Goal: Transaction & Acquisition: Purchase product/service

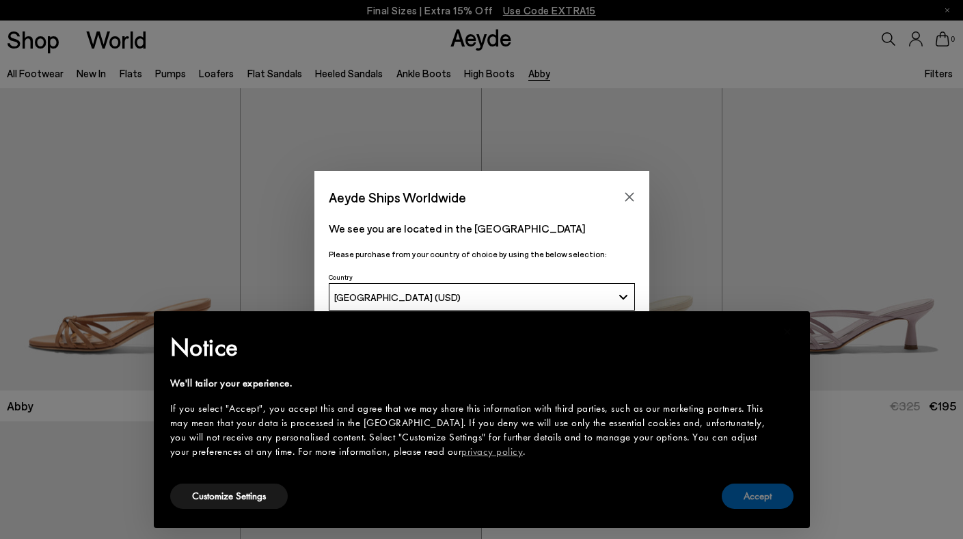
click at [765, 507] on button "Accept" at bounding box center [758, 495] width 72 height 25
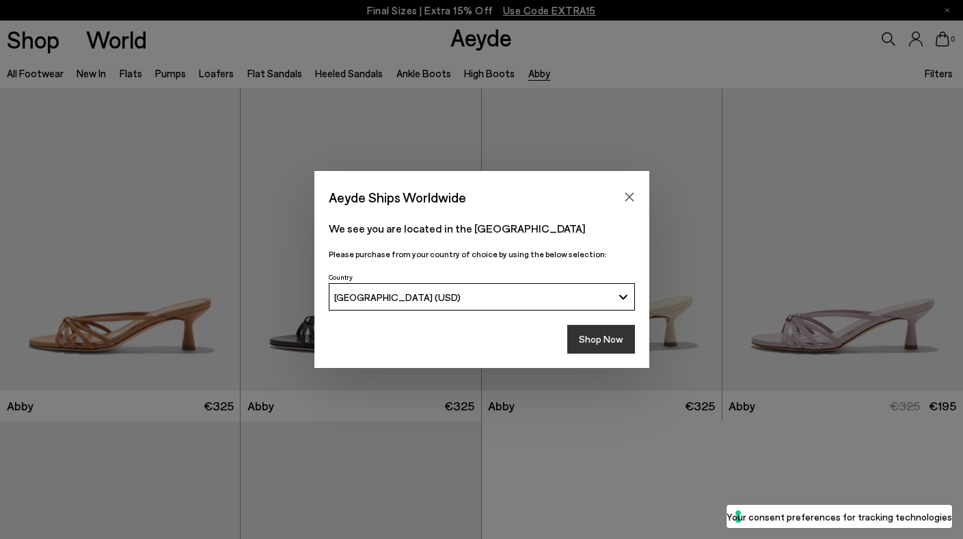
click at [610, 331] on button "Shop Now" at bounding box center [601, 339] width 68 height 29
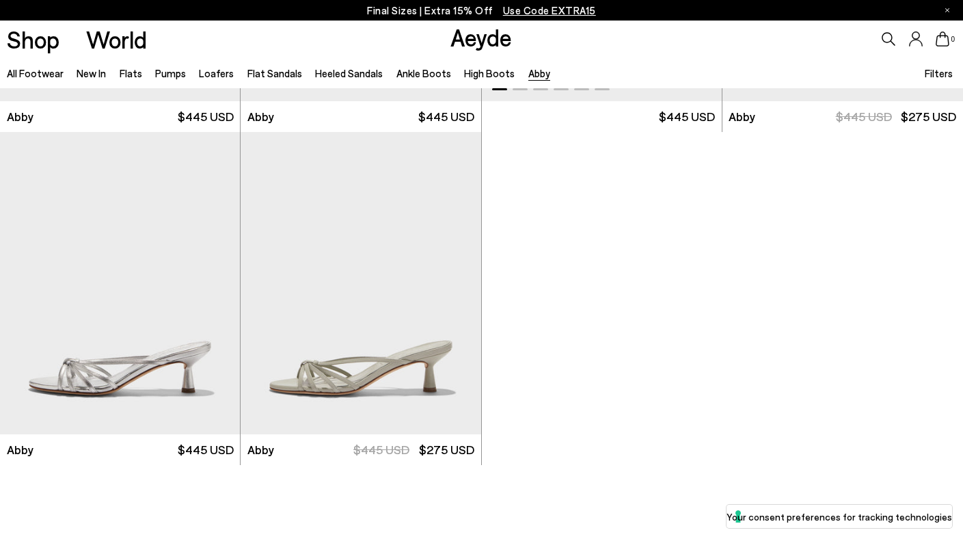
scroll to position [291, 0]
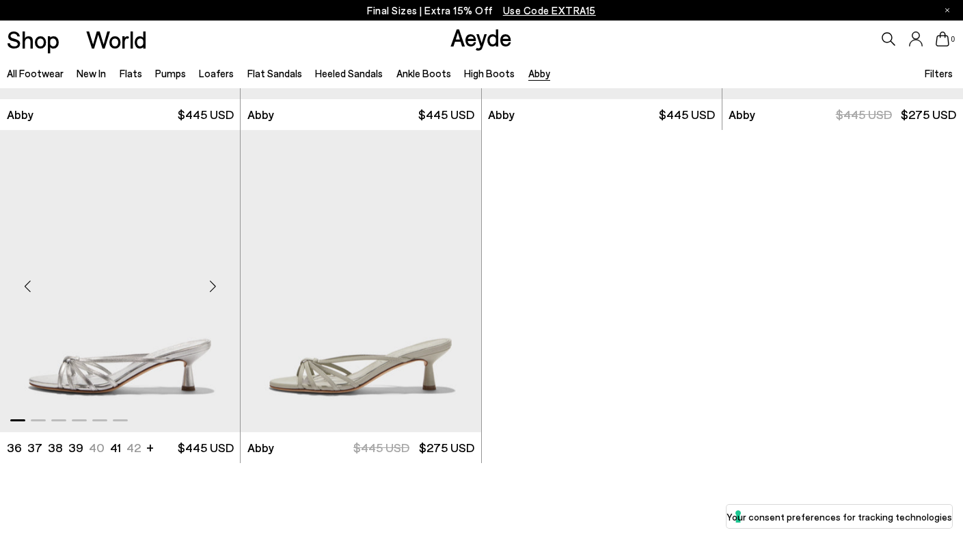
click at [132, 299] on img "1 / 6" at bounding box center [120, 281] width 240 height 302
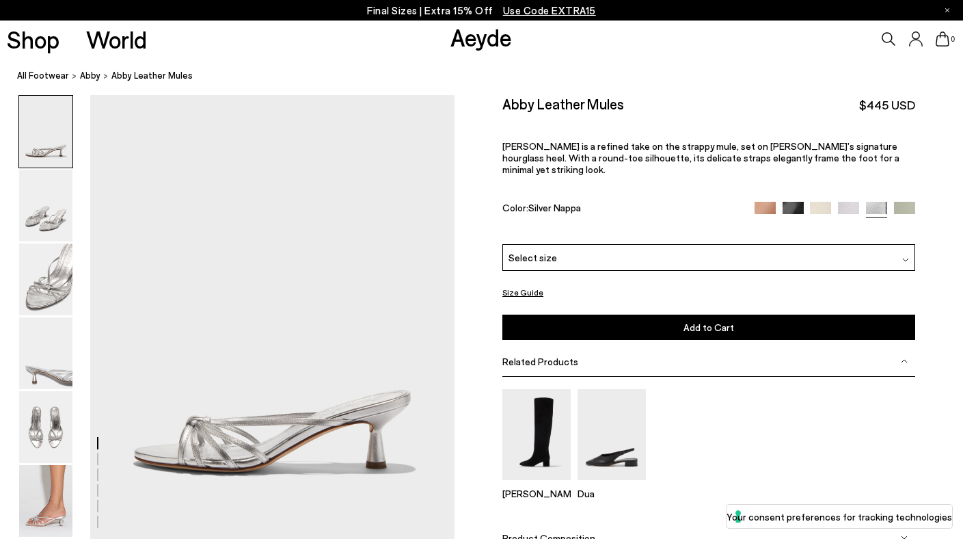
click at [610, 244] on div "Select size" at bounding box center [708, 257] width 413 height 27
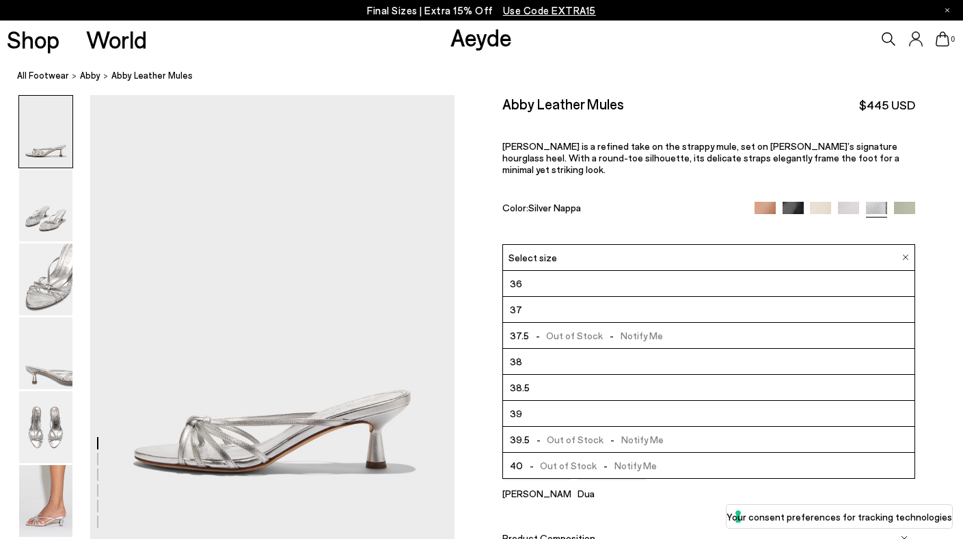
click at [586, 297] on li "37" at bounding box center [708, 310] width 411 height 26
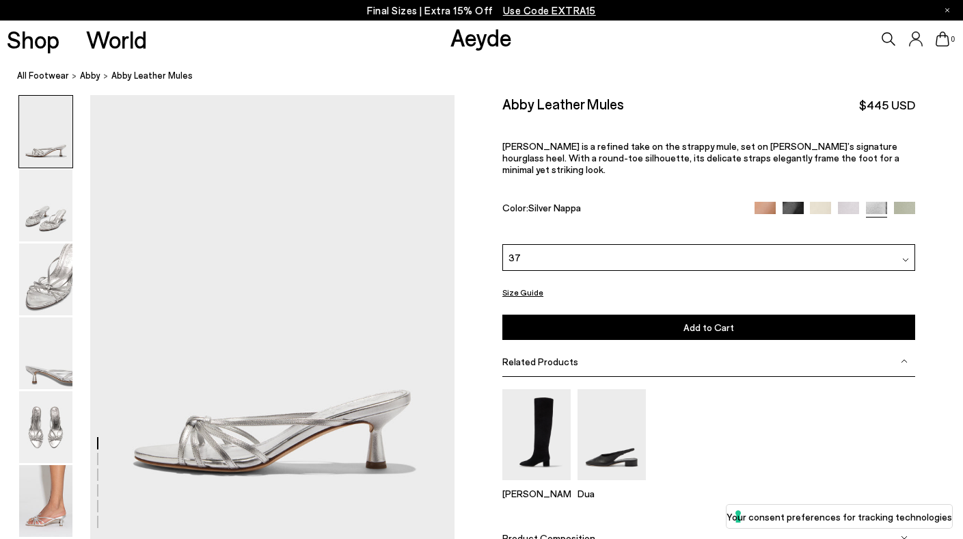
click at [643, 314] on button "Add to Cart Select a Size First" at bounding box center [708, 326] width 413 height 25
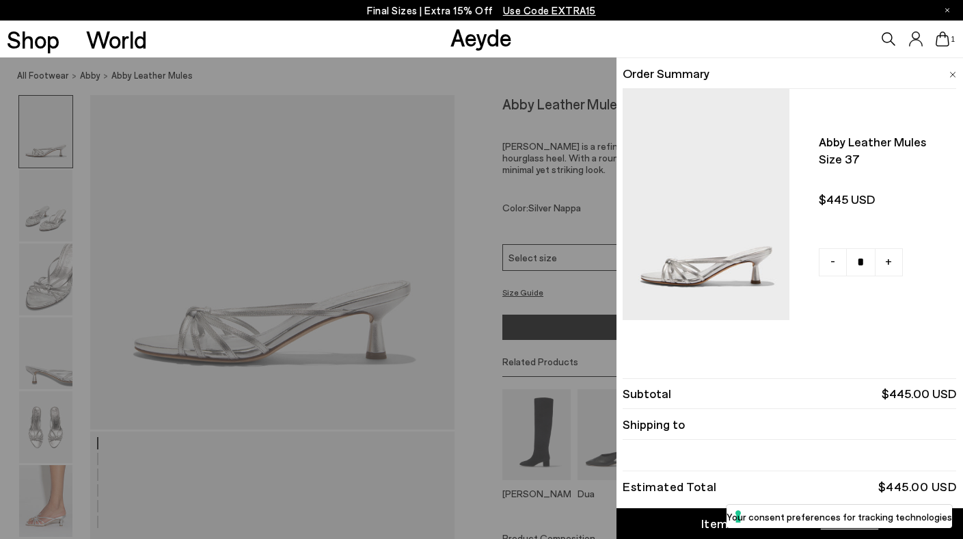
scroll to position [145, 0]
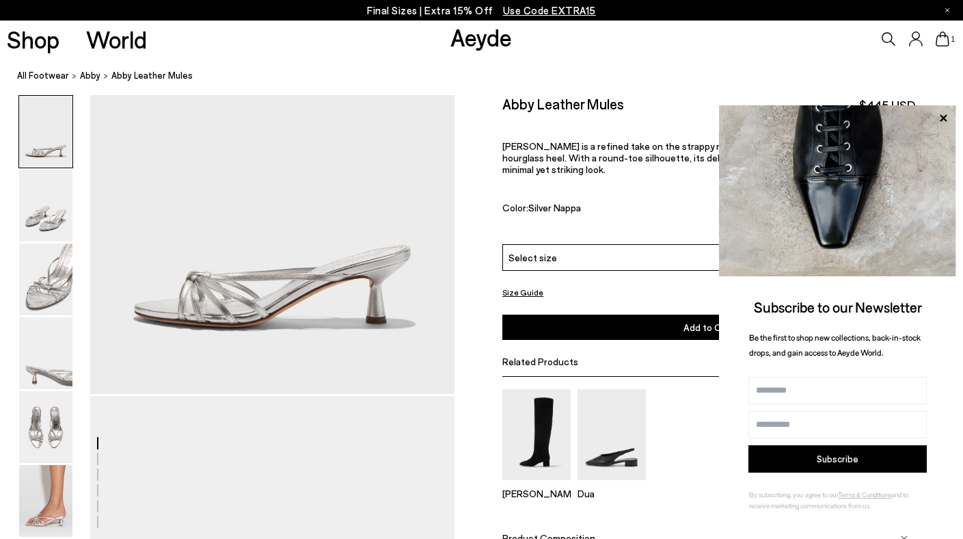
click at [941, 120] on icon at bounding box center [943, 117] width 7 height 7
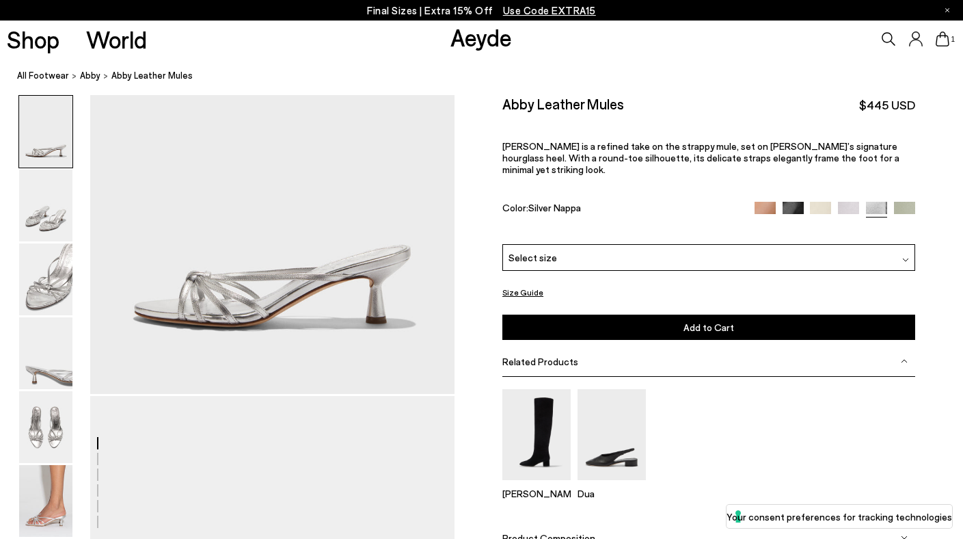
click at [945, 41] on icon at bounding box center [943, 38] width 14 height 15
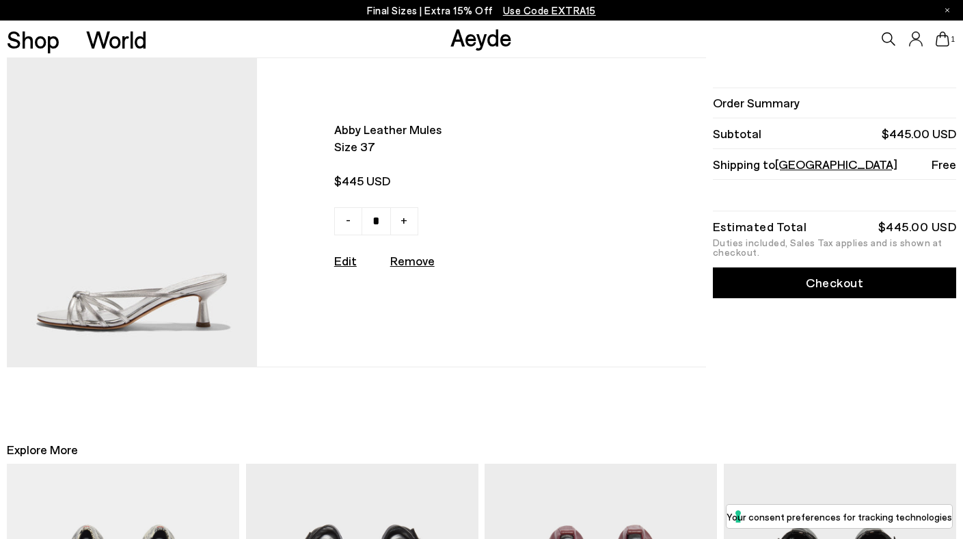
click at [804, 285] on link "Checkout" at bounding box center [834, 282] width 243 height 31
